Goal: Use online tool/utility: Utilize a website feature to perform a specific function

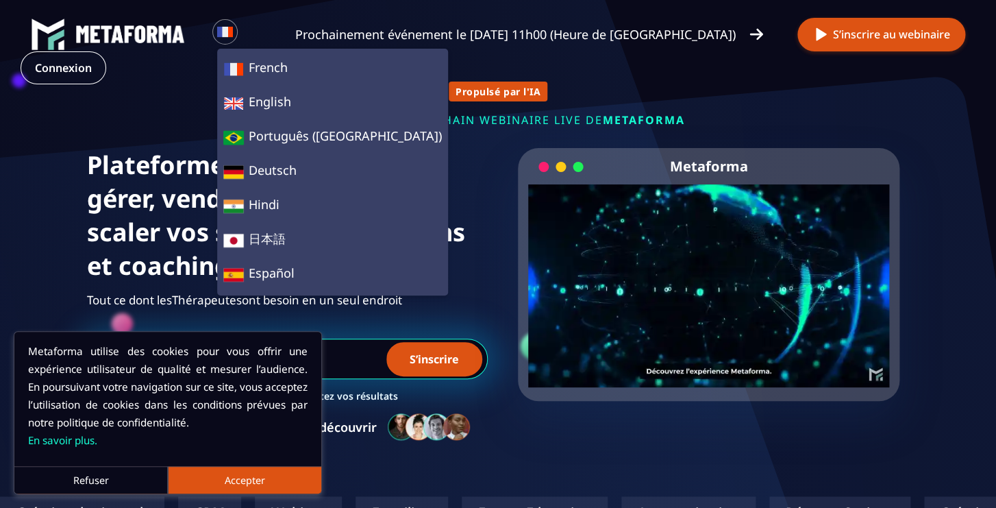
click at [111, 479] on button "Refuser" at bounding box center [90, 479] width 153 height 27
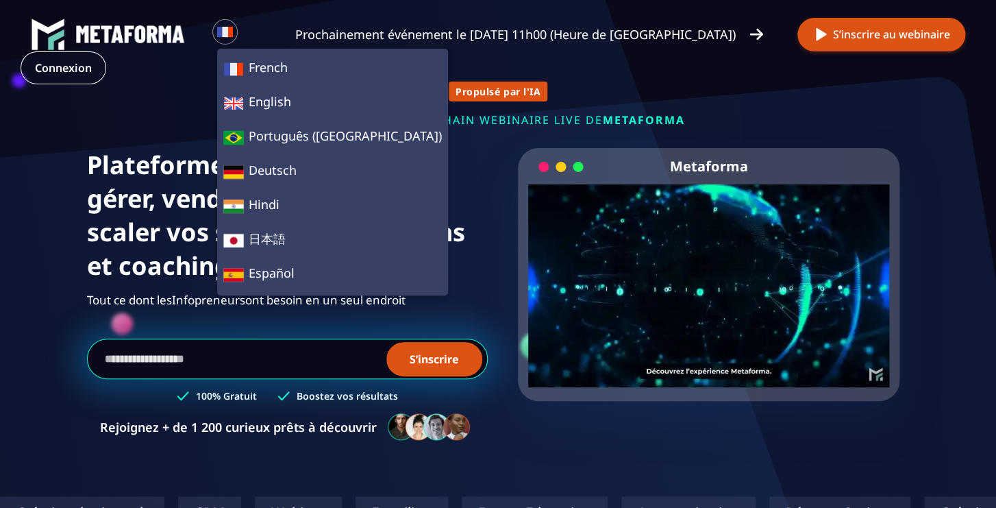
click at [523, 89] on div "Loading... French English Português (Brasil) Deutsch Hindi 日本語 Español Prochain…" at bounding box center [498, 50] width 996 height 101
click at [390, 70] on div "Loading... French English Português (Brasil) Deutsch Hindi 日本語 Español Prochain…" at bounding box center [498, 50] width 996 height 101
click at [535, 436] on div "Metaforma Your browser does not support the video tag." at bounding box center [708, 301] width 401 height 307
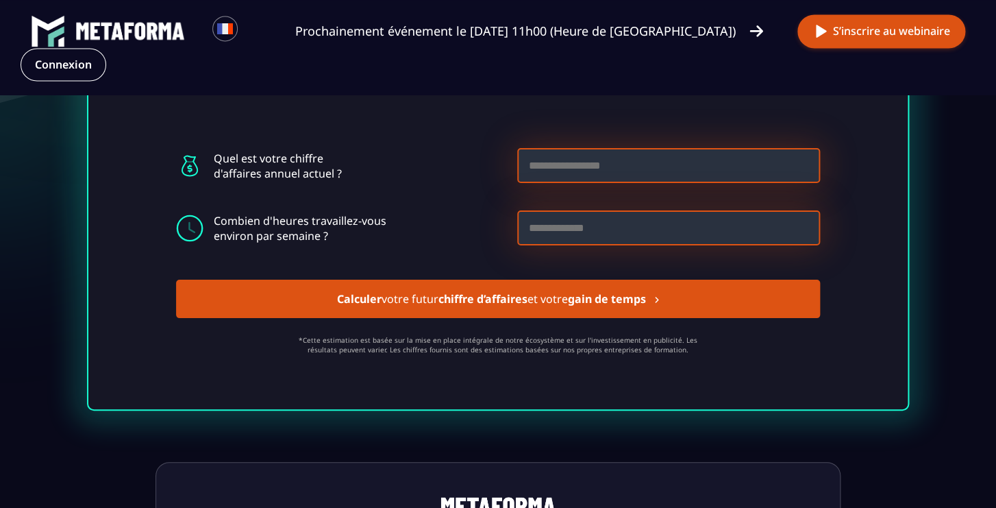
scroll to position [3855, 0]
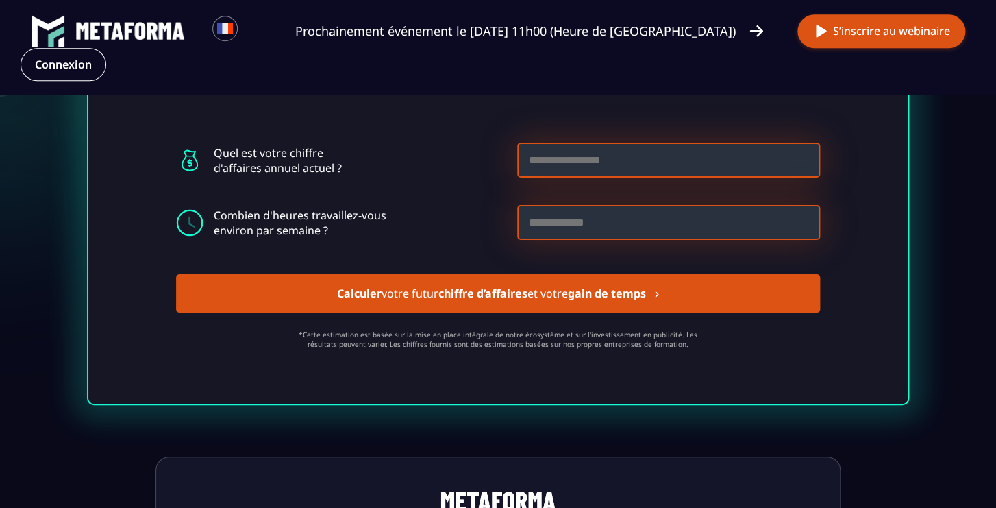
click at [553, 177] on input at bounding box center [668, 159] width 303 height 35
type input "*******"
click at [616, 240] on input at bounding box center [668, 222] width 303 height 35
type input "**"
click at [620, 301] on strong "gain de temps" at bounding box center [606, 293] width 78 height 15
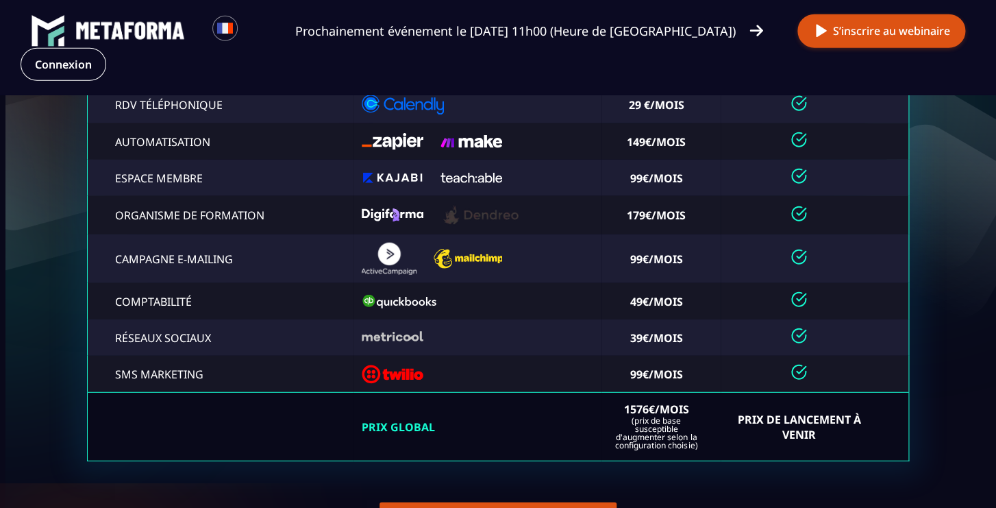
scroll to position [0, 0]
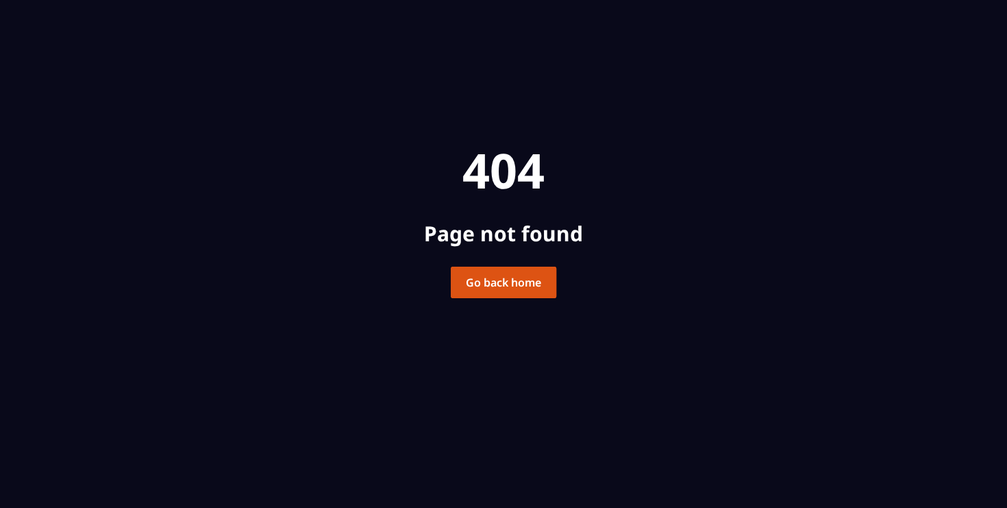
click at [499, 286] on link "Go back home" at bounding box center [503, 282] width 105 height 32
